Goal: Task Accomplishment & Management: Manage account settings

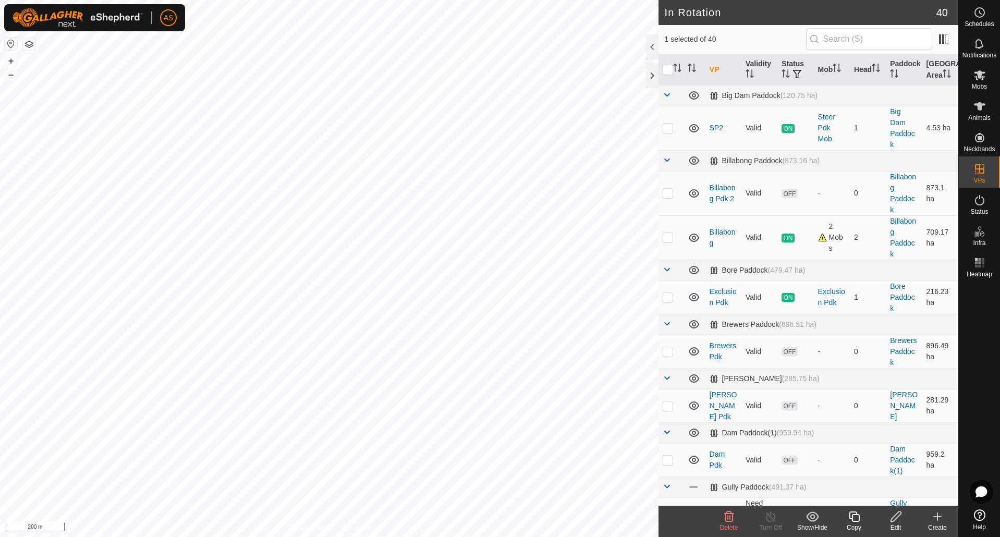
click at [898, 517] on icon at bounding box center [895, 516] width 10 height 10
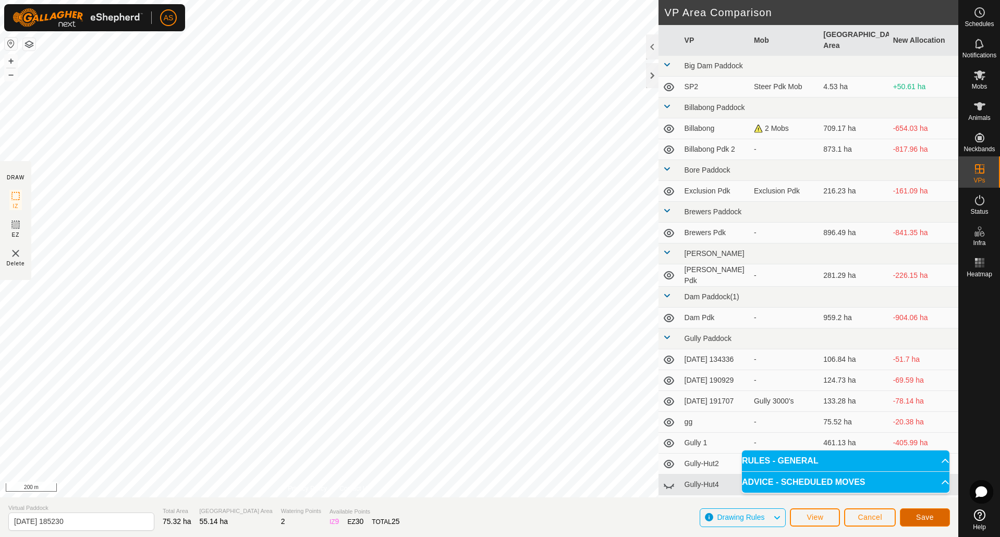
click at [916, 513] on span "Save" at bounding box center [925, 517] width 18 height 8
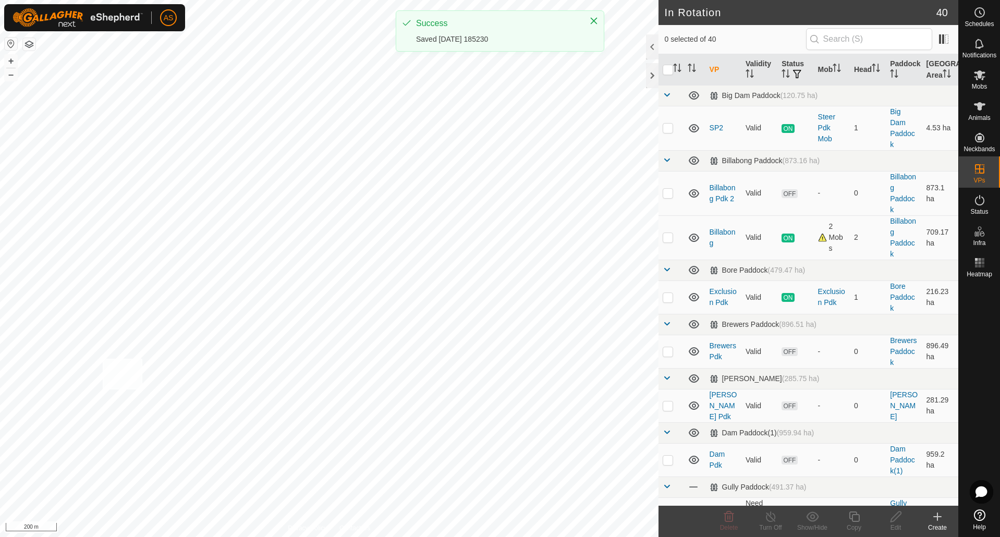
checkbox input "true"
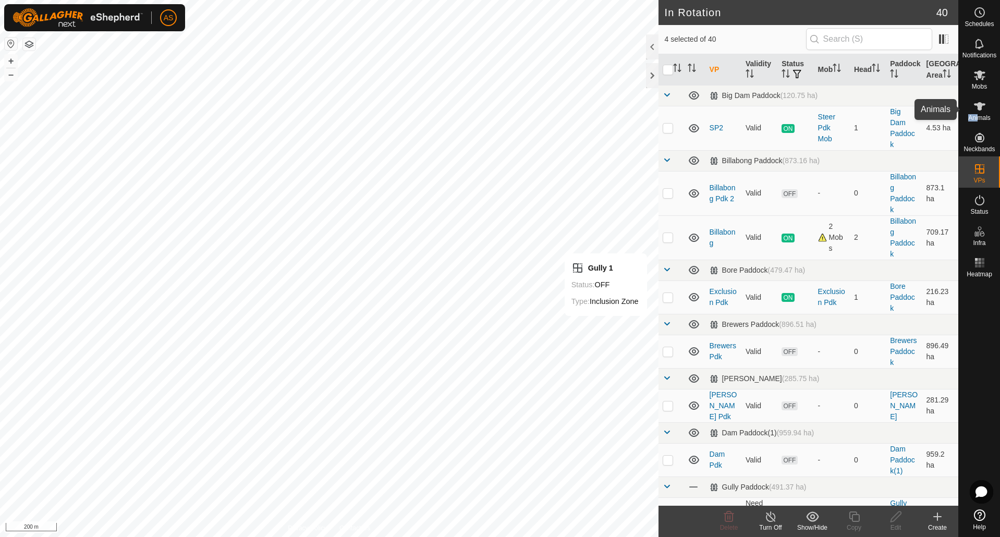
click at [977, 114] on div "Animals" at bounding box center [979, 109] width 41 height 31
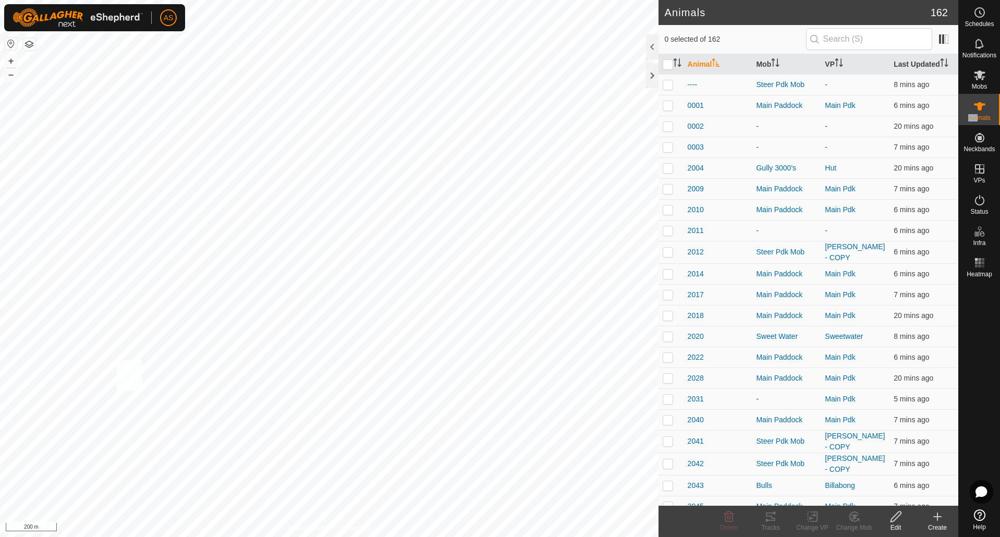
checkbox input "true"
click at [811, 522] on icon at bounding box center [812, 516] width 13 height 13
click at [823, 475] on link "Choose VP..." at bounding box center [843, 471] width 103 height 21
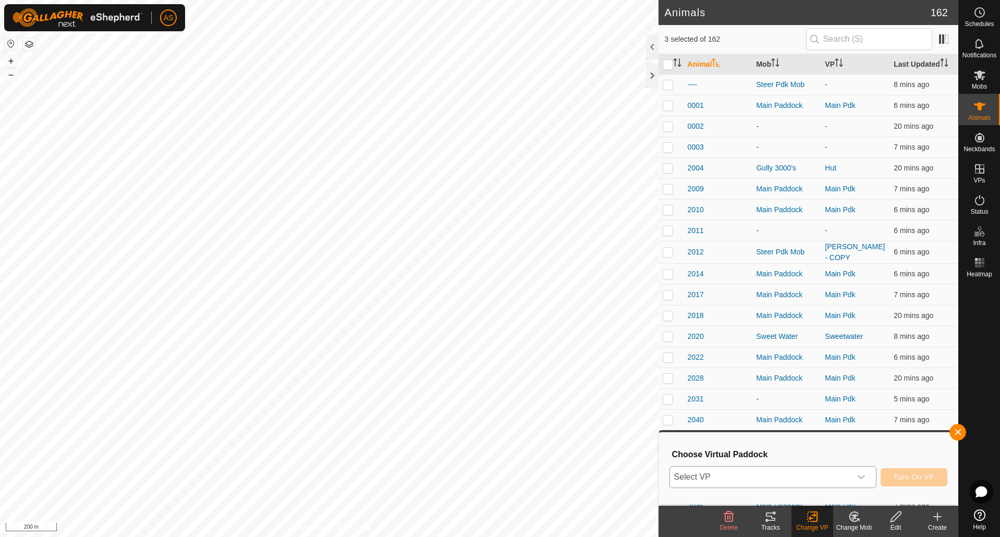
click at [762, 483] on span "Select VP" at bounding box center [760, 477] width 181 height 21
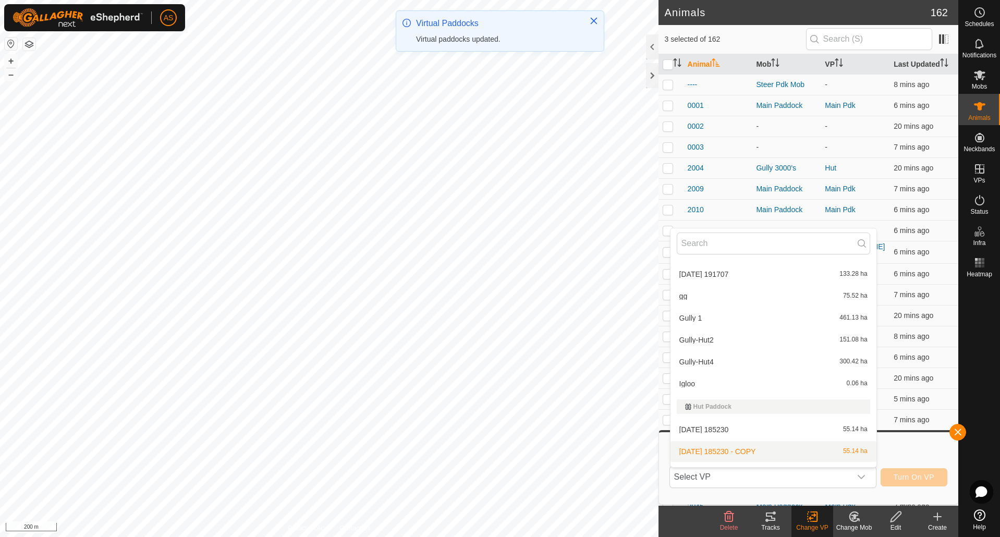
scroll to position [417, 0]
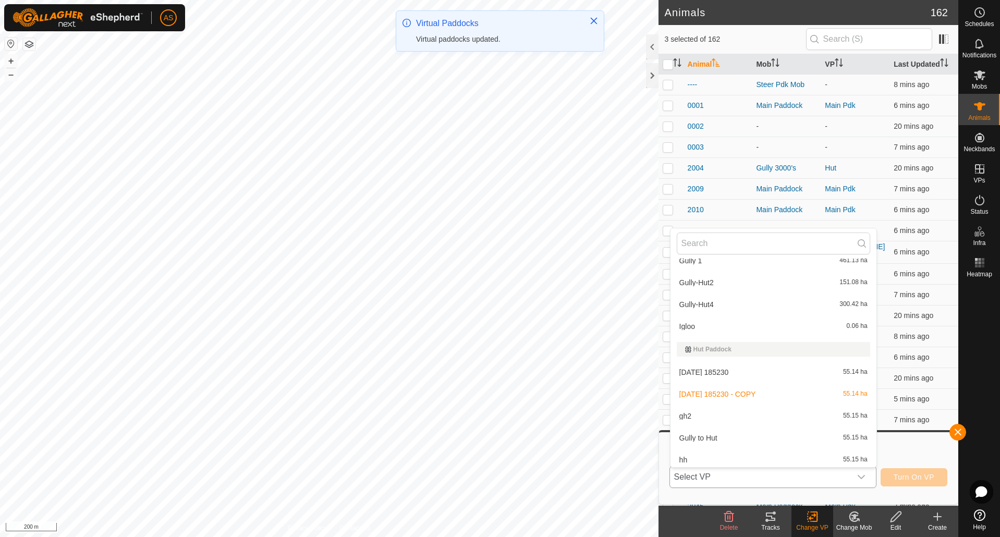
click at [717, 377] on li "[DATE] 185230 55.14 ha" at bounding box center [773, 372] width 206 height 21
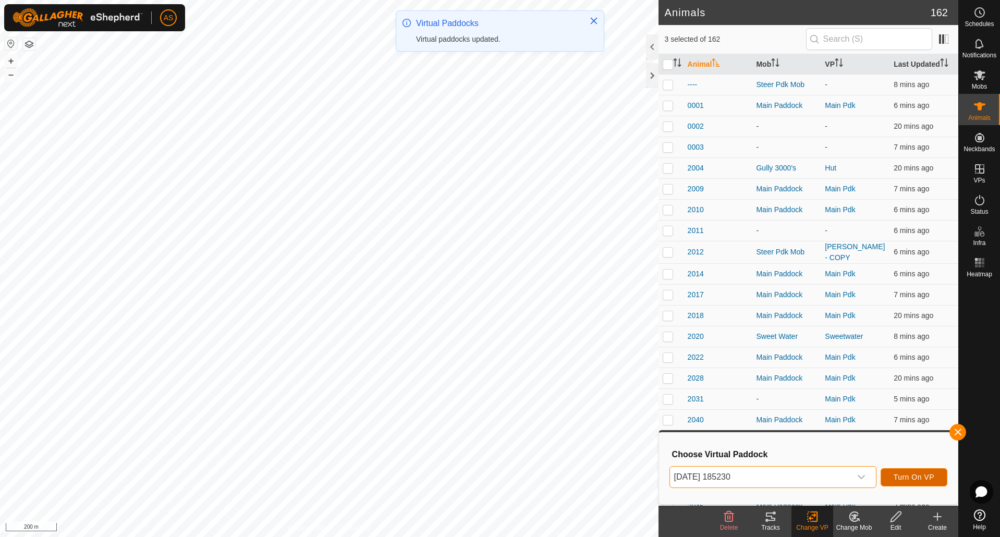
click at [901, 479] on span "Turn On VP" at bounding box center [913, 477] width 41 height 8
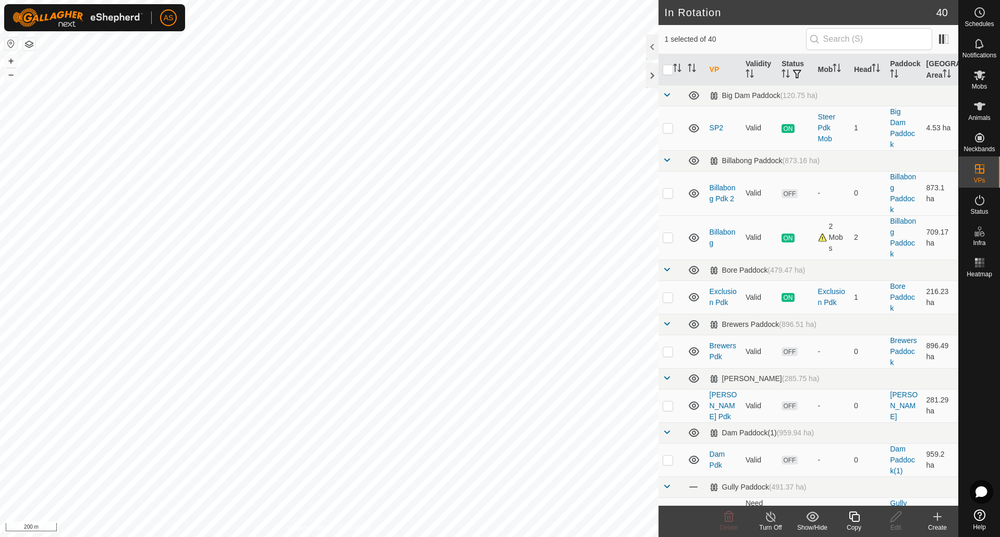
checkbox input "true"
checkbox input "false"
checkbox input "true"
click at [896, 520] on icon at bounding box center [895, 516] width 13 height 13
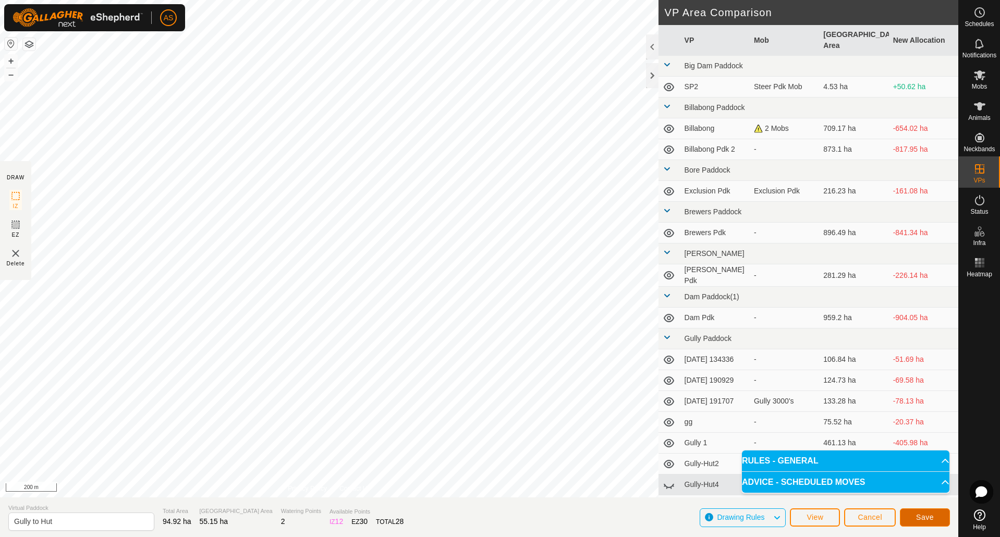
click at [912, 513] on button "Save" at bounding box center [925, 517] width 50 height 18
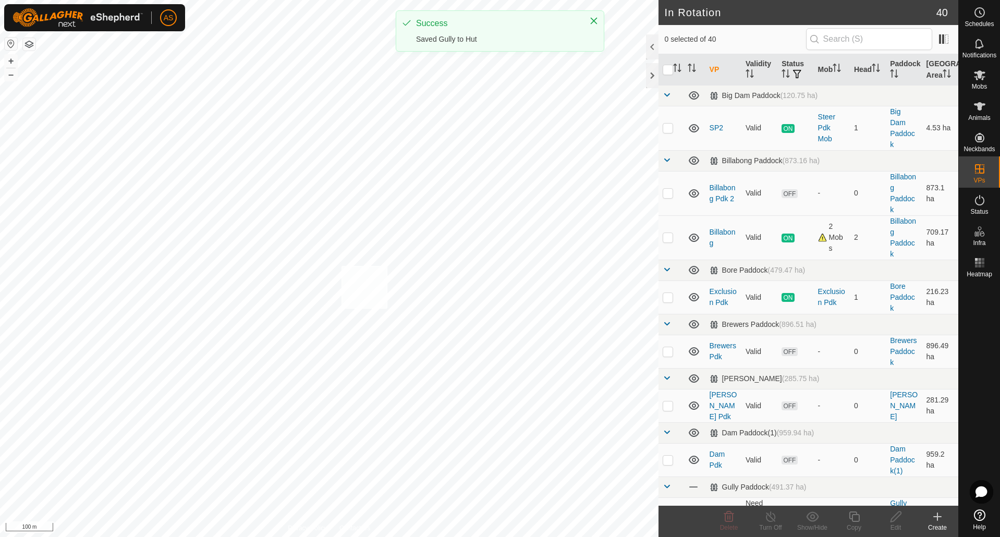
checkbox input "true"
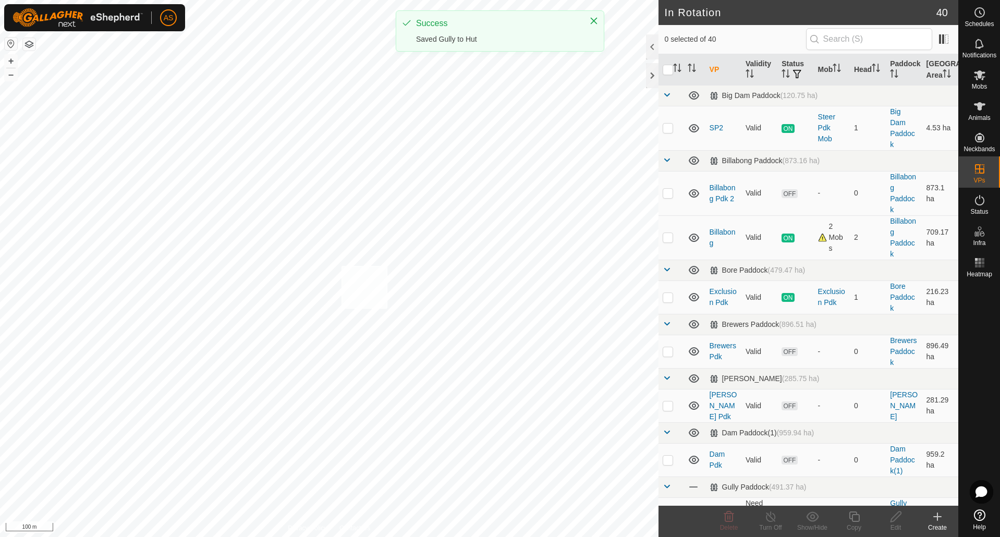
checkbox input "true"
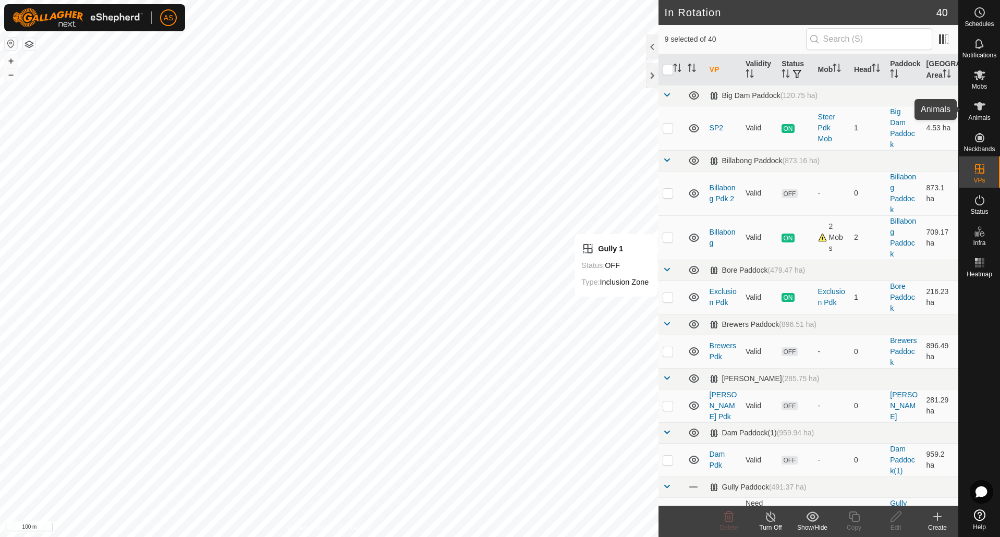
click at [974, 109] on icon at bounding box center [979, 106] width 13 height 13
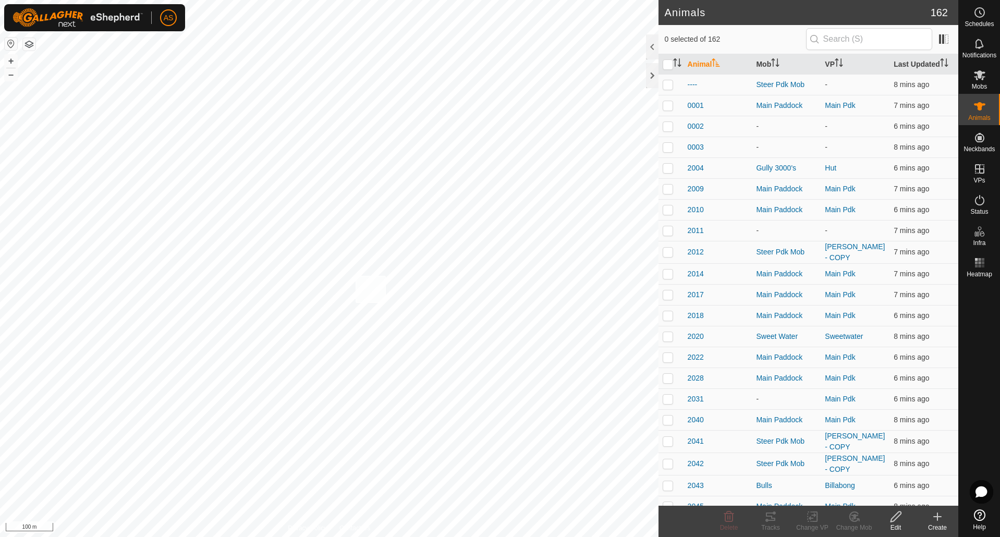
checkbox input "true"
click at [809, 516] on icon at bounding box center [812, 516] width 13 height 13
click at [825, 467] on link "Choose VP..." at bounding box center [843, 471] width 103 height 21
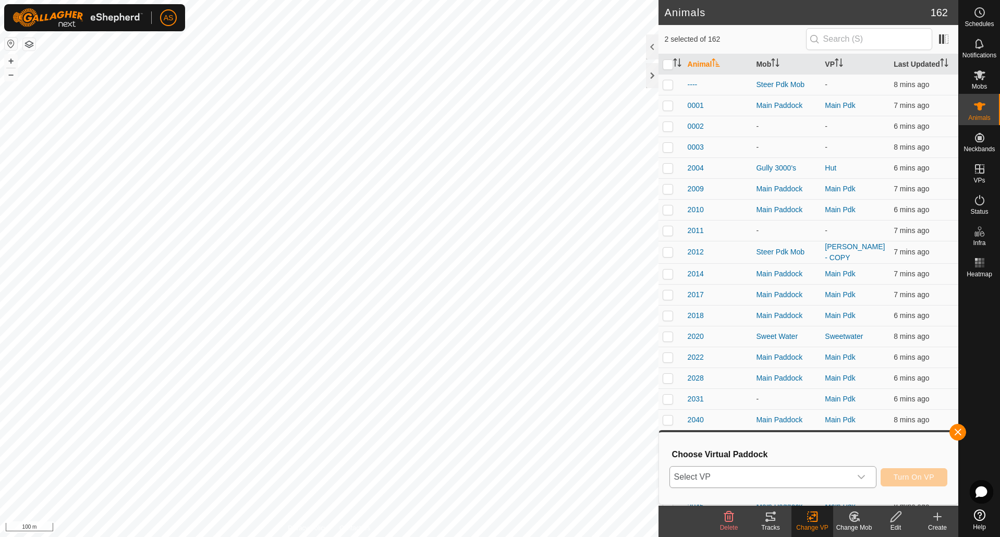
click at [810, 478] on span "Select VP" at bounding box center [760, 477] width 181 height 21
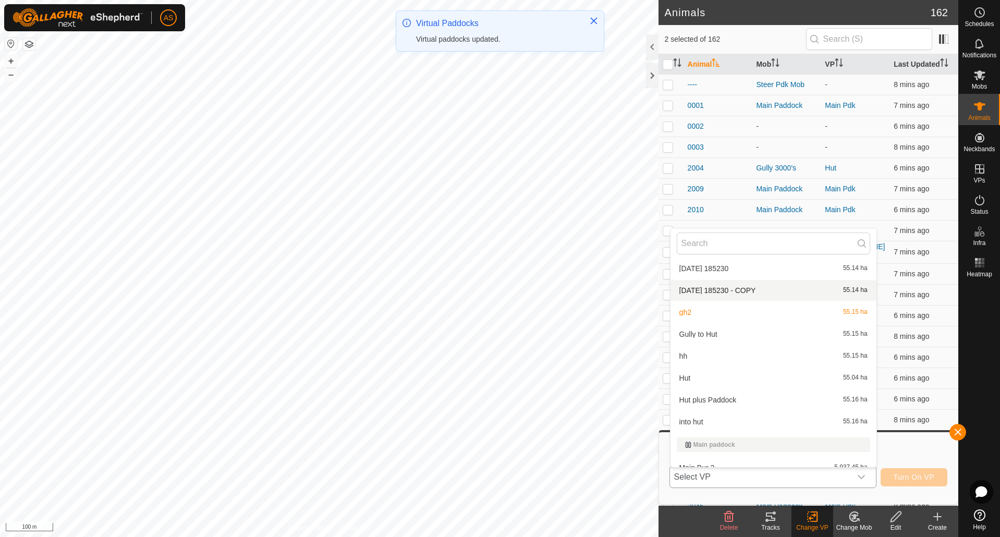
scroll to position [521, 0]
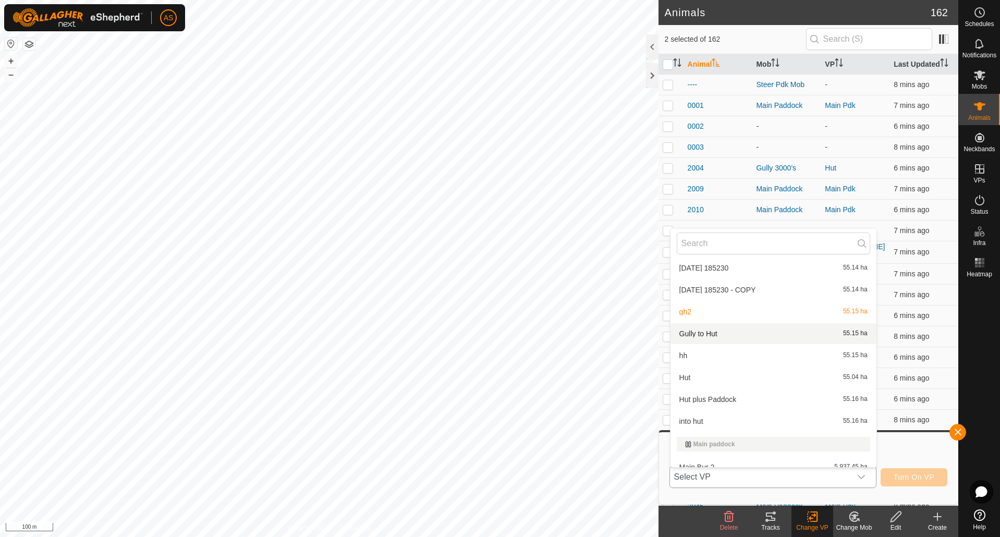
click at [703, 336] on li "Gully to Hut 55.15 ha" at bounding box center [773, 333] width 206 height 21
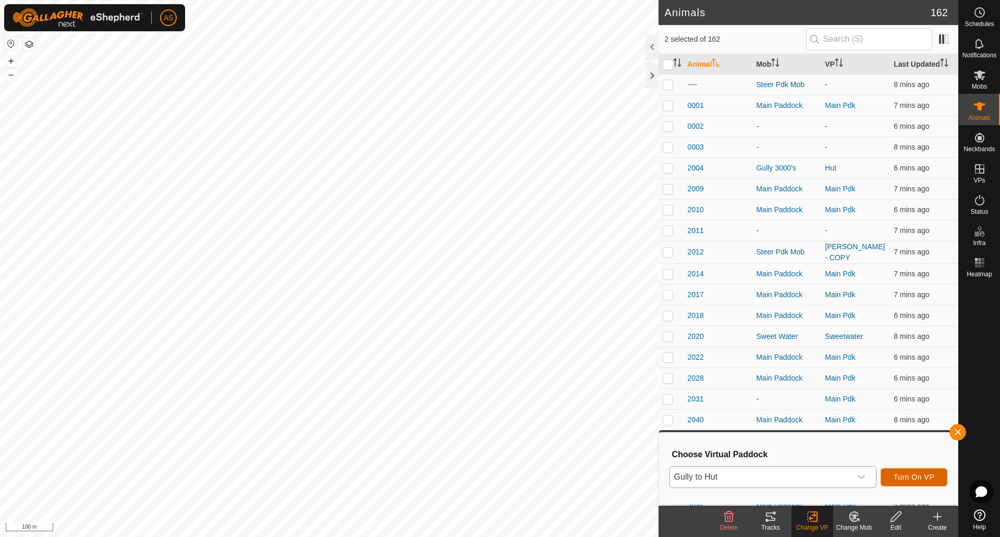
click at [904, 475] on span "Turn On VP" at bounding box center [913, 477] width 41 height 8
